Goal: Transaction & Acquisition: Purchase product/service

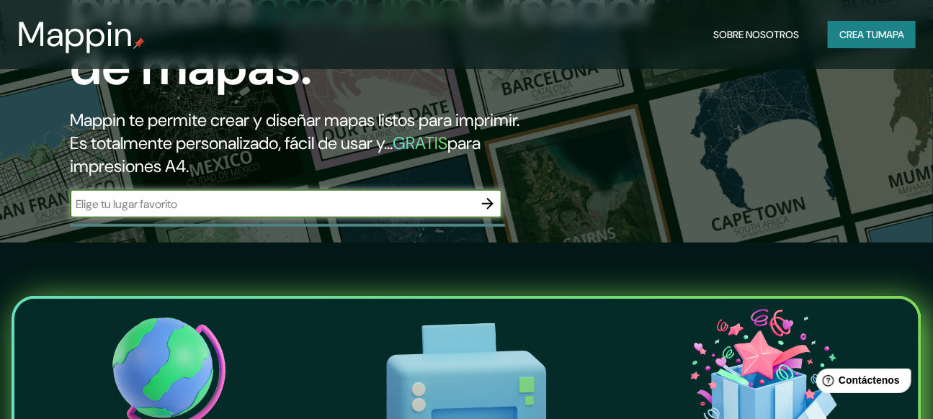
scroll to position [196, 0]
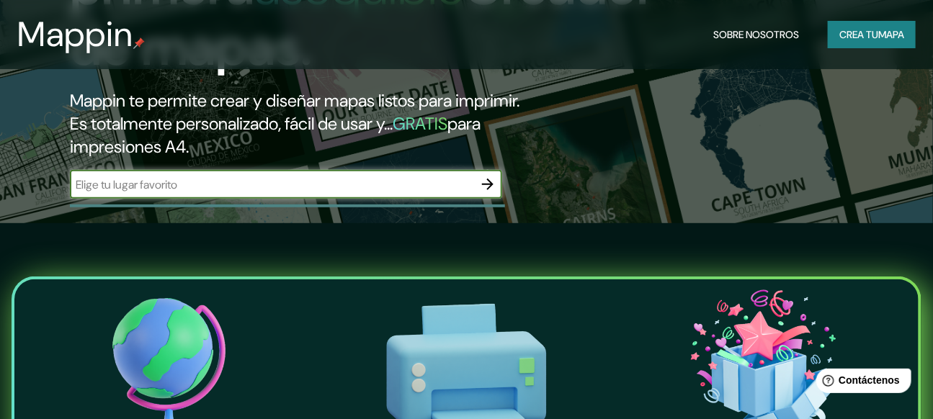
click at [154, 193] on input "text" at bounding box center [271, 184] width 403 height 17
paste input "[GEOGRAPHIC_DATA], [GEOGRAPHIC_DATA]"
type input "[GEOGRAPHIC_DATA], [GEOGRAPHIC_DATA]"
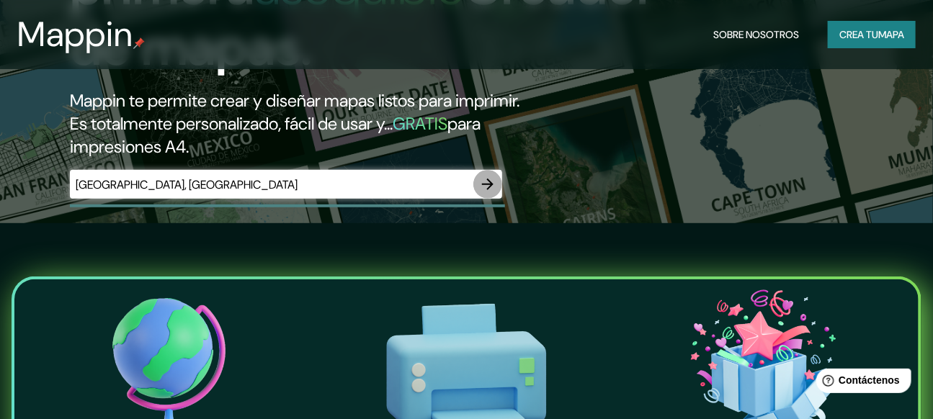
click at [494, 193] on icon "button" at bounding box center [487, 184] width 17 height 17
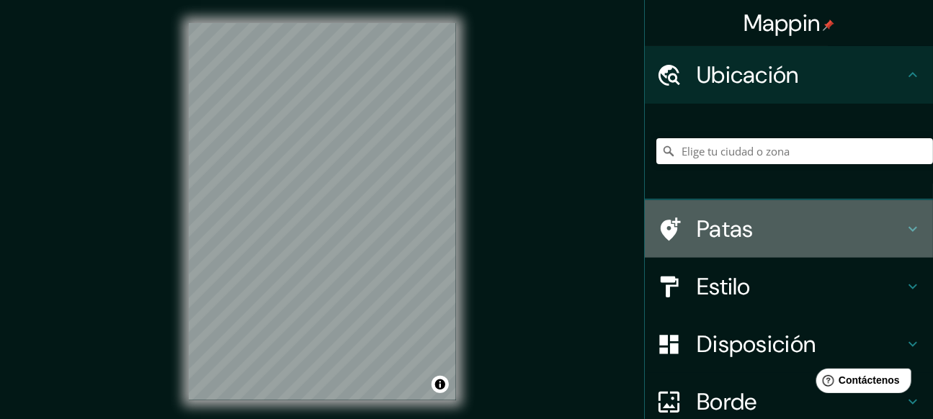
click at [904, 222] on icon at bounding box center [912, 228] width 17 height 17
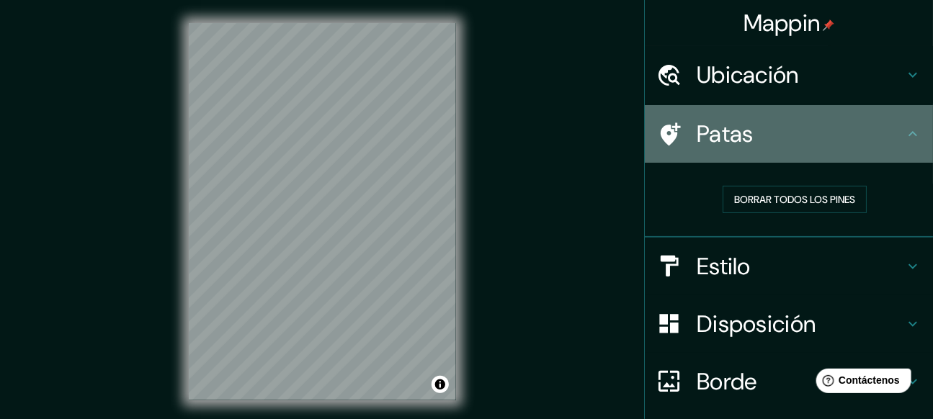
click at [904, 129] on icon at bounding box center [912, 133] width 17 height 17
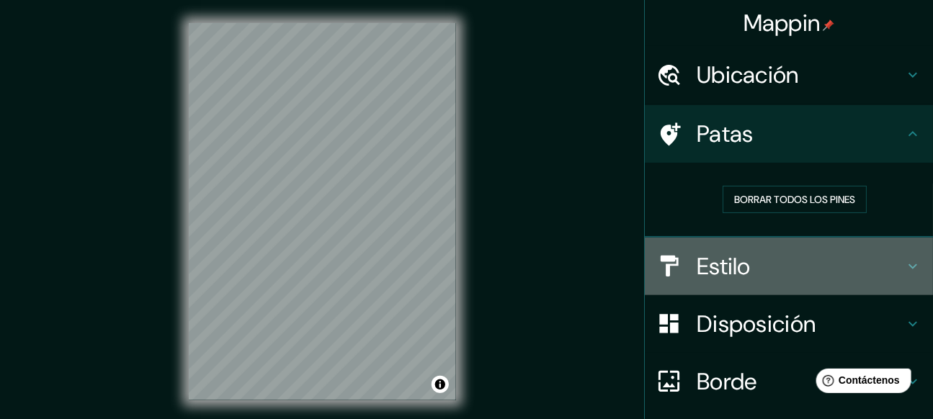
click at [904, 262] on icon at bounding box center [912, 266] width 17 height 17
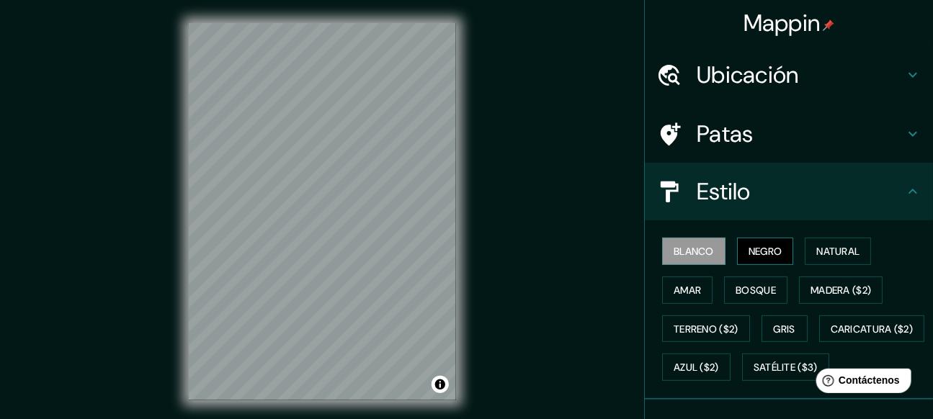
click at [737, 251] on button "Negro" at bounding box center [765, 251] width 57 height 27
click at [792, 326] on button "Gris" at bounding box center [784, 328] width 46 height 27
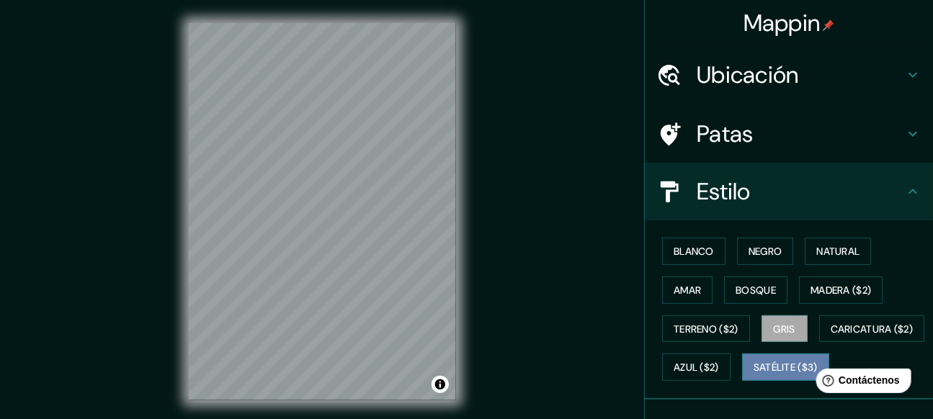
click at [753, 377] on font "Satélite ($3)" at bounding box center [785, 367] width 64 height 19
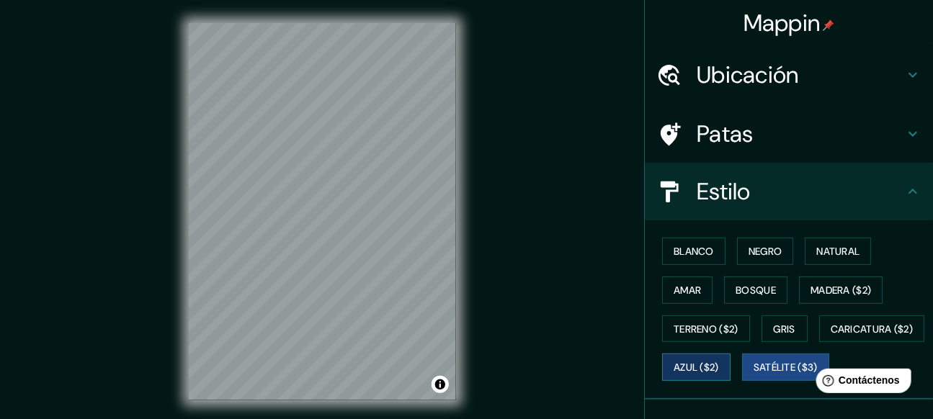
click at [719, 370] on font "Azul ($2)" at bounding box center [695, 368] width 45 height 13
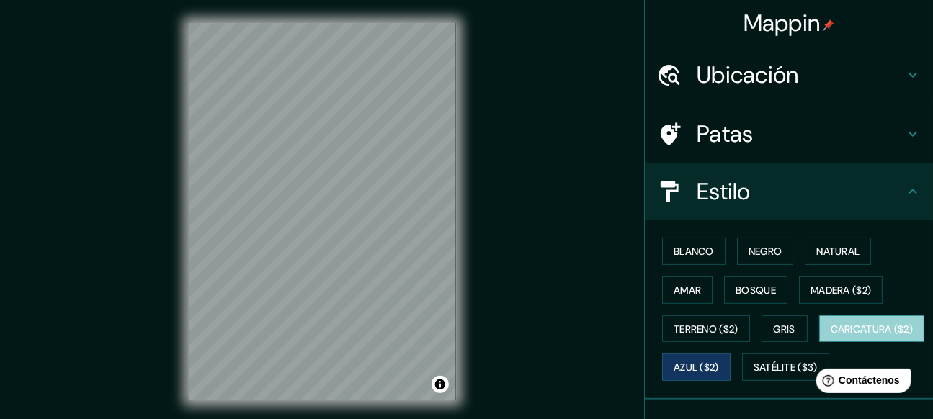
click at [831, 336] on font "Caricatura ($2)" at bounding box center [872, 329] width 83 height 13
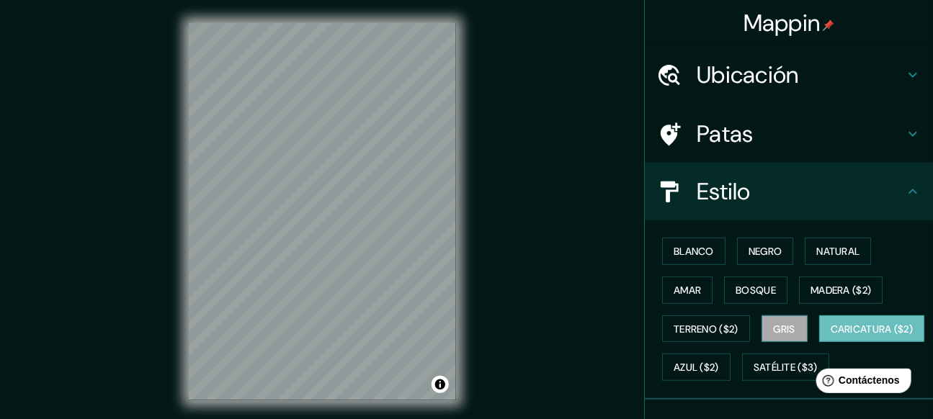
click at [781, 328] on font "Gris" at bounding box center [785, 329] width 22 height 13
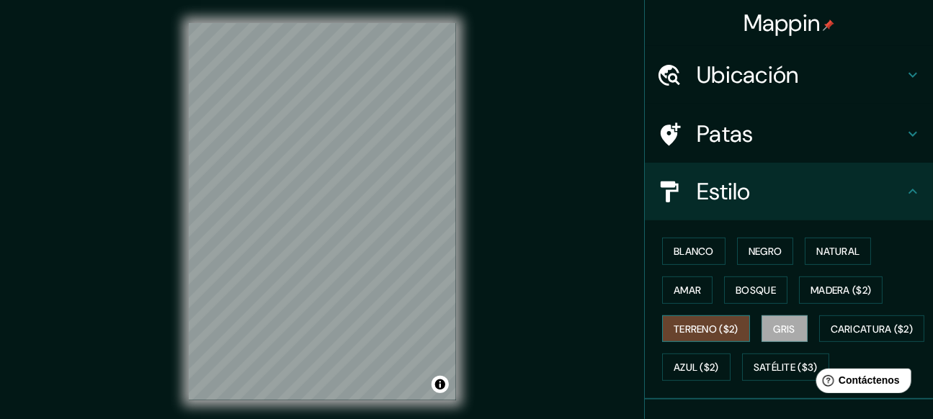
click at [723, 336] on font "Terreno ($2)" at bounding box center [705, 329] width 65 height 19
click at [778, 332] on font "Gris" at bounding box center [785, 329] width 22 height 13
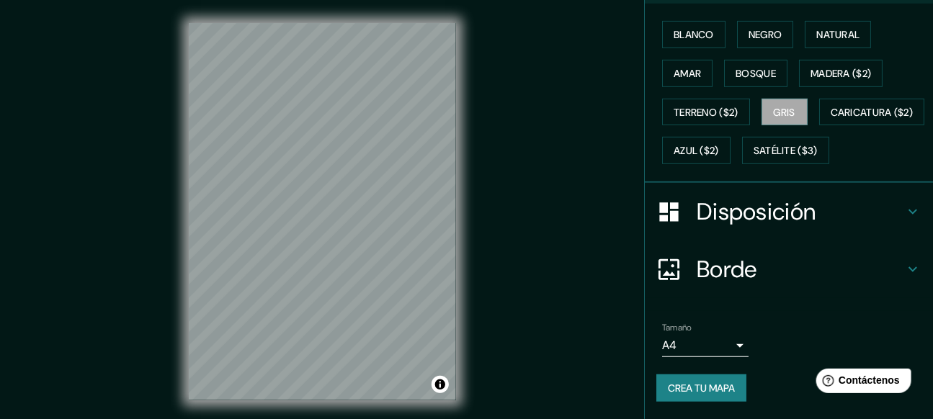
scroll to position [252, 0]
click at [872, 214] on h4 "Disposición" at bounding box center [800, 211] width 207 height 29
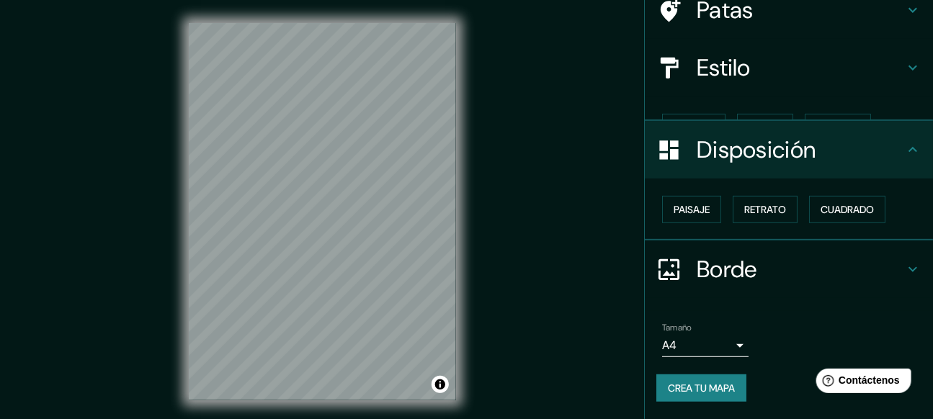
scroll to position [99, 0]
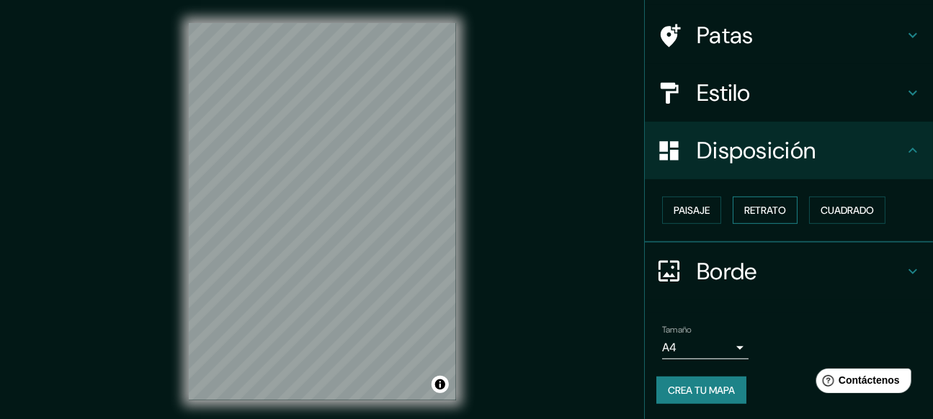
click at [746, 213] on font "Retrato" at bounding box center [765, 210] width 42 height 13
click at [836, 208] on font "Cuadrado" at bounding box center [846, 210] width 53 height 13
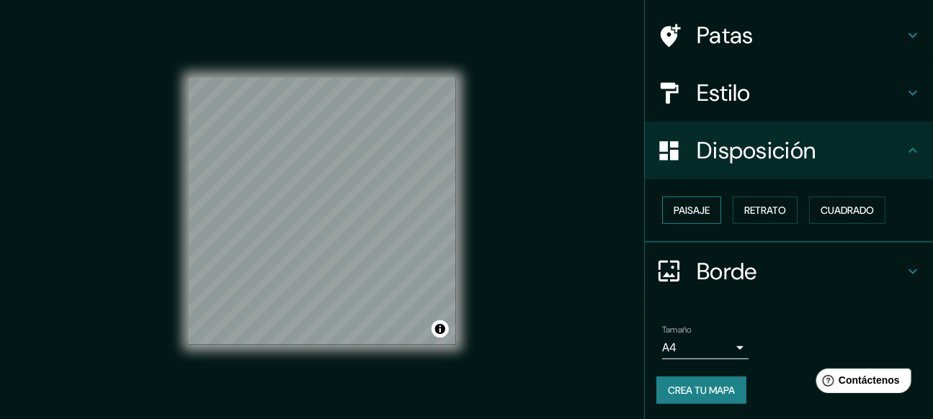
click at [694, 212] on font "Paisaje" at bounding box center [691, 210] width 36 height 13
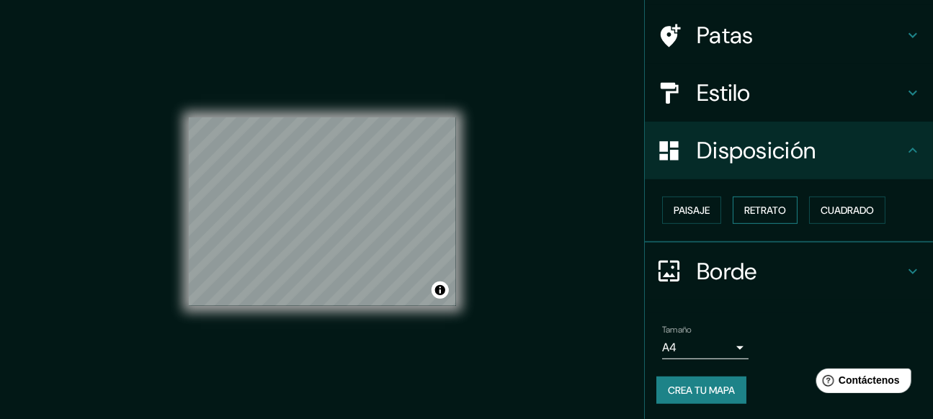
click at [769, 206] on font "Retrato" at bounding box center [765, 210] width 42 height 13
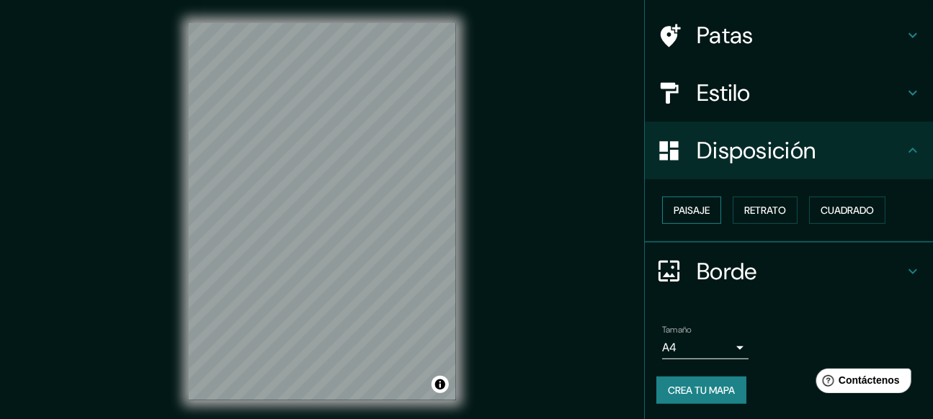
click at [673, 209] on font "Paisaje" at bounding box center [691, 210] width 36 height 13
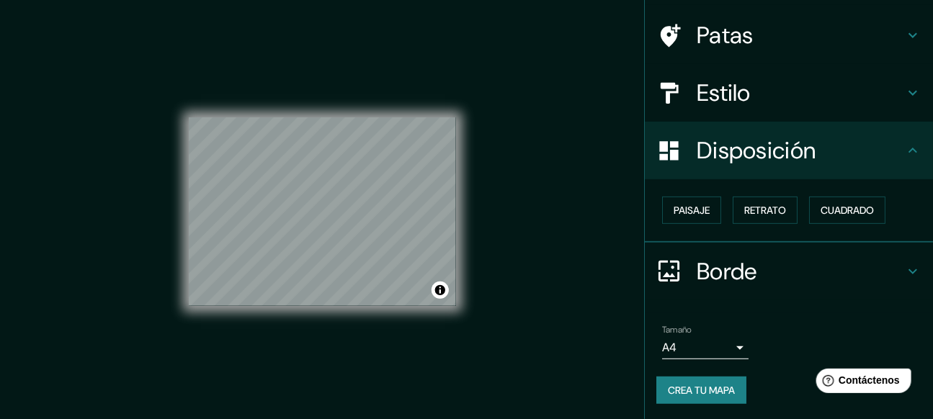
click at [727, 341] on body "Mappin Ubicación Patas Estilo Disposición Paisaje Retrato Cuadrado Borde Elige …" at bounding box center [466, 209] width 933 height 419
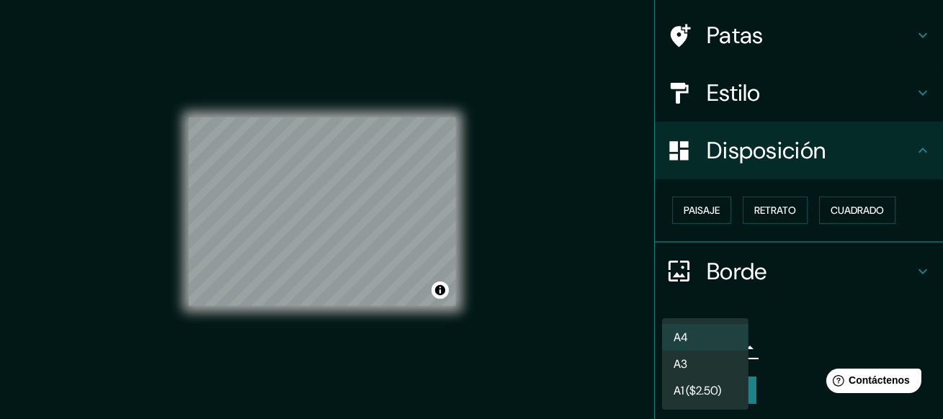
click at [704, 340] on li "A4" at bounding box center [705, 337] width 86 height 27
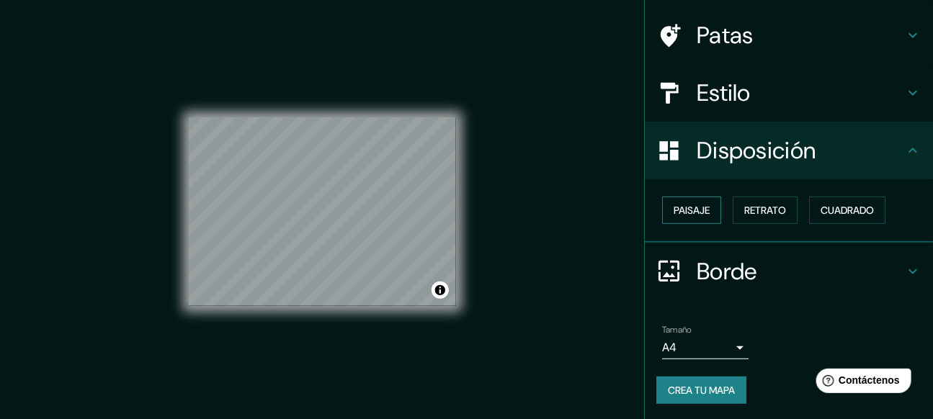
click at [696, 212] on font "Paisaje" at bounding box center [691, 210] width 36 height 13
click at [688, 205] on font "Paisaje" at bounding box center [691, 210] width 36 height 13
click at [764, 204] on font "Retrato" at bounding box center [765, 210] width 42 height 13
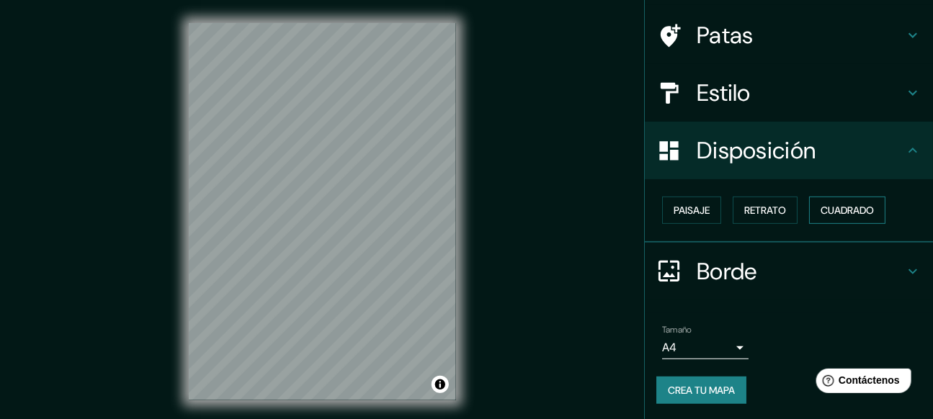
click at [849, 216] on font "Cuadrado" at bounding box center [846, 210] width 53 height 13
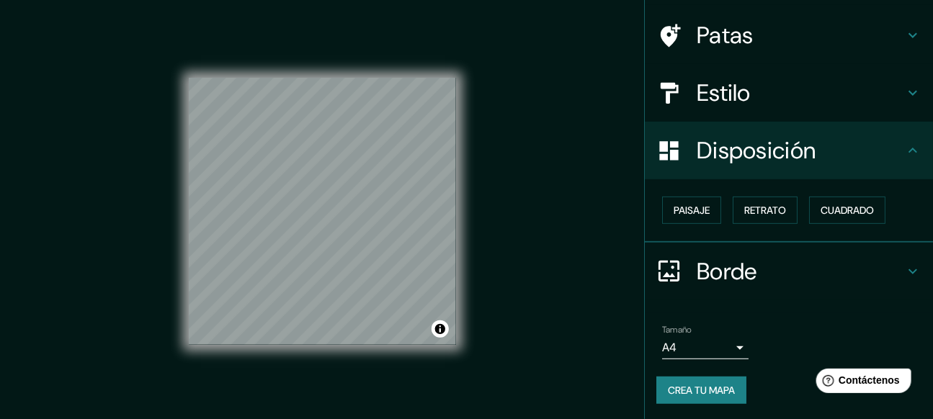
click at [871, 272] on h4 "Borde" at bounding box center [800, 271] width 207 height 29
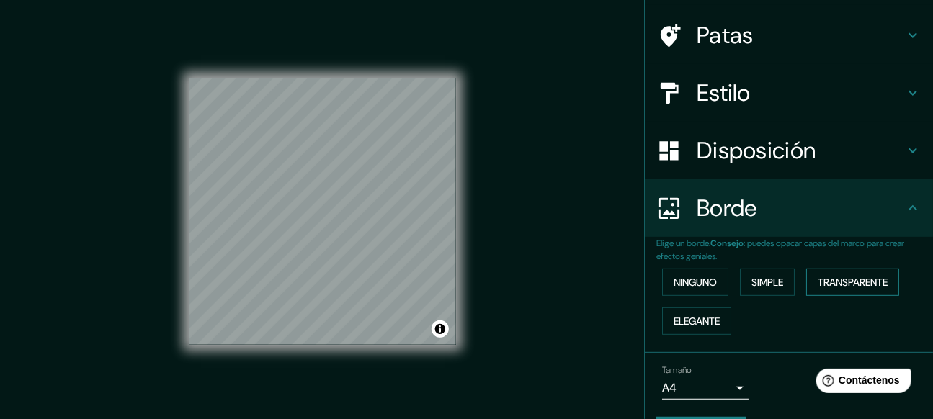
click at [827, 288] on font "Transparente" at bounding box center [853, 282] width 70 height 19
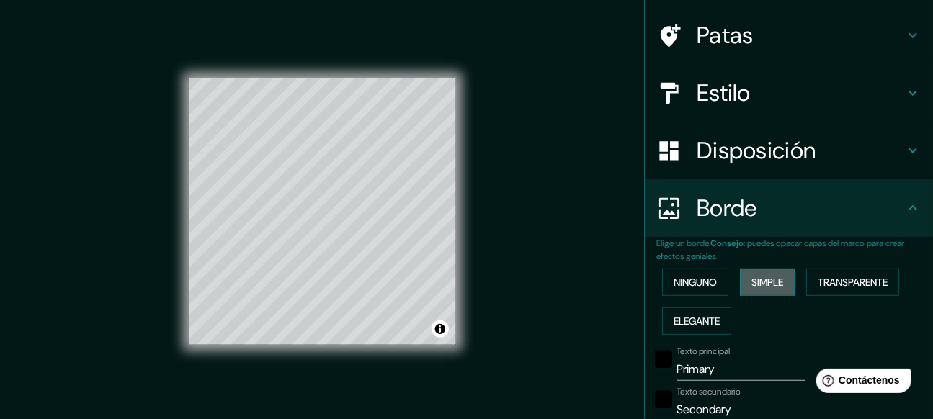
click at [756, 287] on font "Simple" at bounding box center [767, 282] width 32 height 13
click at [697, 285] on font "Ninguno" at bounding box center [694, 282] width 43 height 13
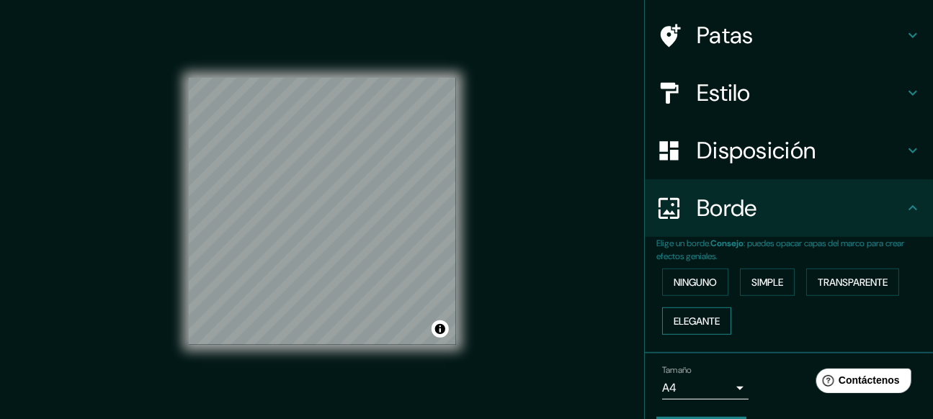
click at [694, 325] on font "Elegante" at bounding box center [696, 321] width 46 height 13
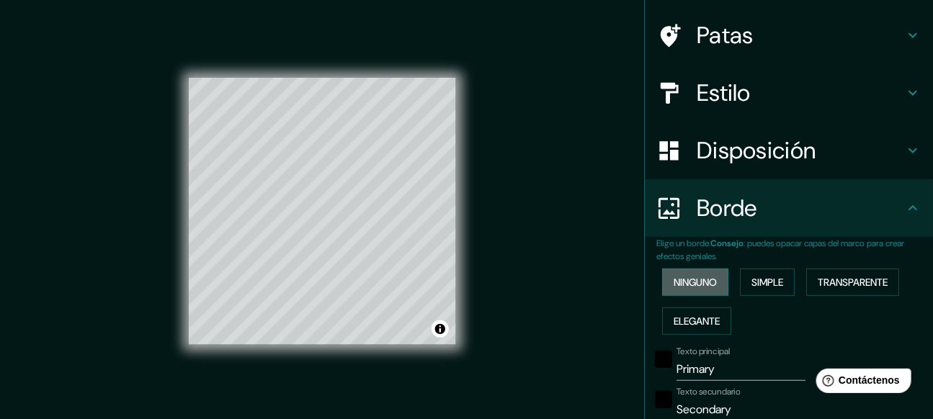
click at [702, 285] on font "Ninguno" at bounding box center [694, 282] width 43 height 13
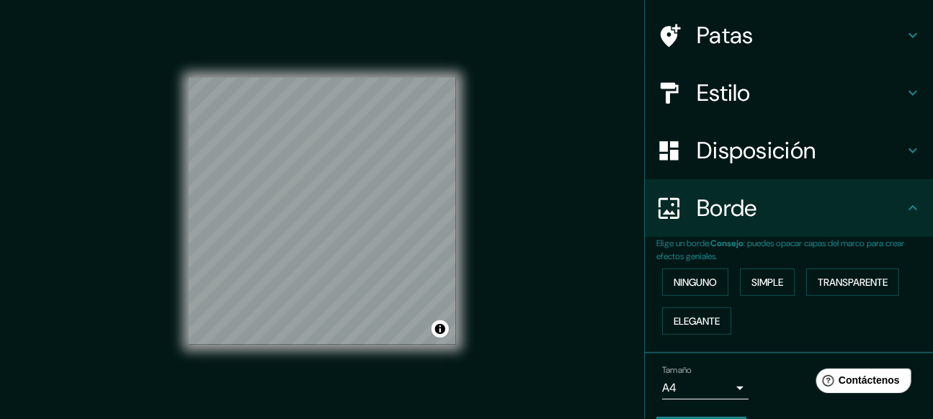
click at [904, 208] on icon at bounding box center [912, 208] width 17 height 17
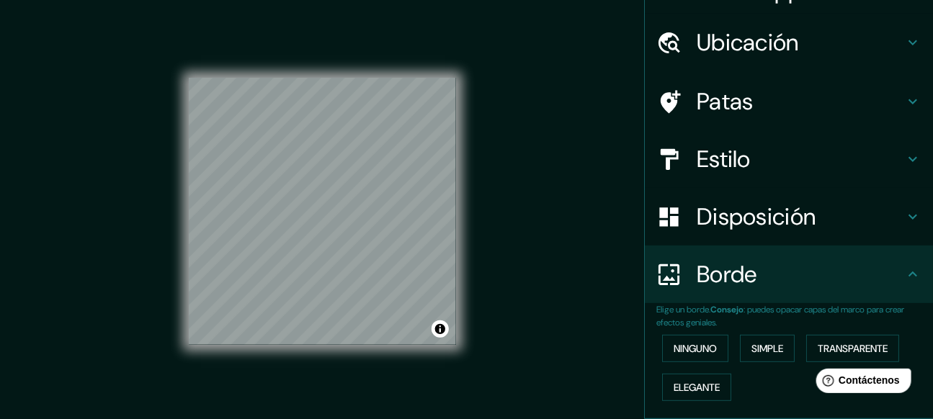
scroll to position [0, 0]
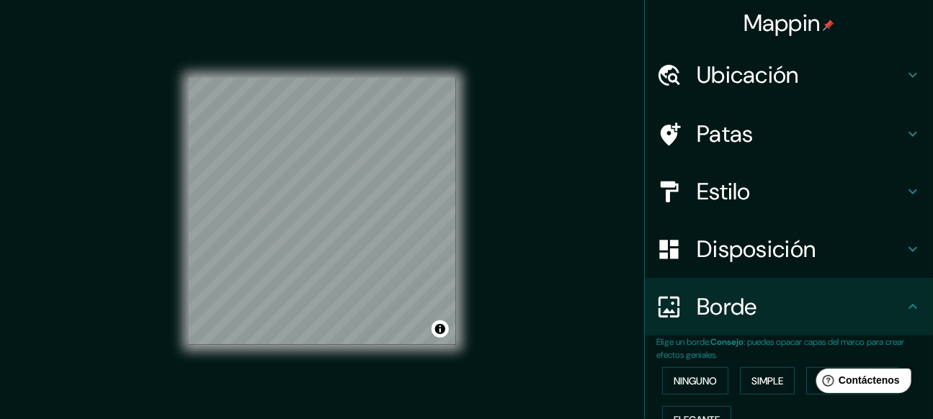
click at [904, 195] on icon at bounding box center [912, 191] width 17 height 17
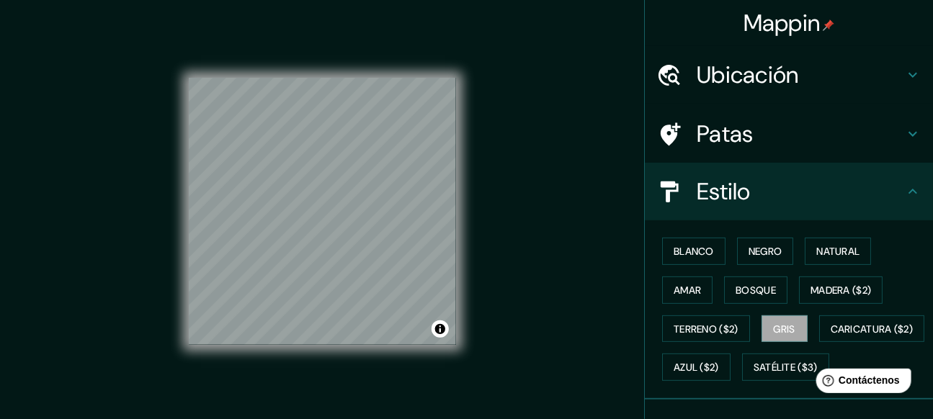
click at [908, 191] on icon at bounding box center [912, 191] width 9 height 5
click at [904, 191] on icon at bounding box center [912, 191] width 17 height 17
click at [905, 187] on icon at bounding box center [912, 191] width 17 height 17
